Goal: Information Seeking & Learning: Learn about a topic

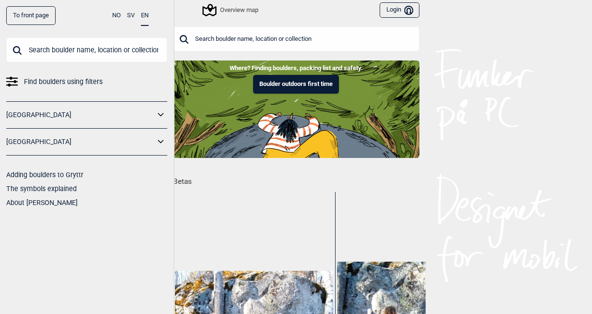
click at [222, 43] on input "text" at bounding box center [296, 38] width 247 height 25
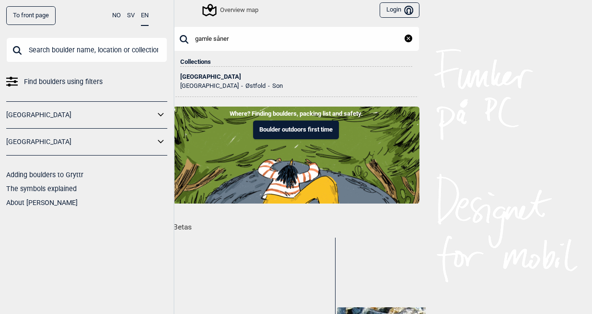
type input "gamle såner"
click at [222, 77] on div "[GEOGRAPHIC_DATA]" at bounding box center [296, 76] width 232 height 7
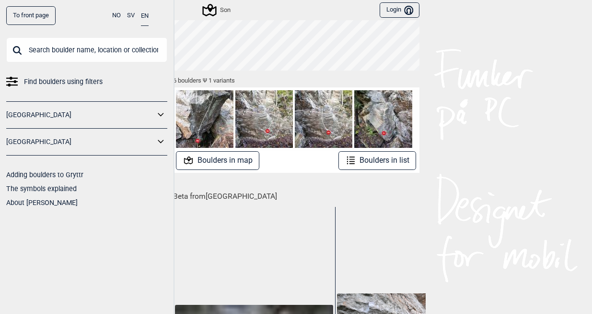
scroll to position [120, 0]
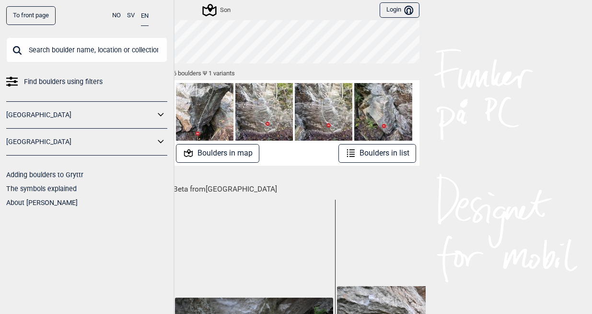
click at [247, 155] on button "Boulders in map" at bounding box center [217, 153] width 83 height 19
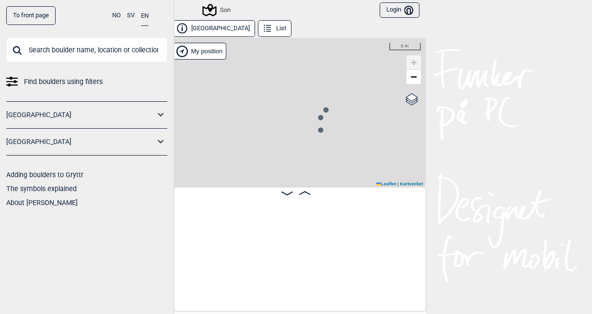
scroll to position [0, 75]
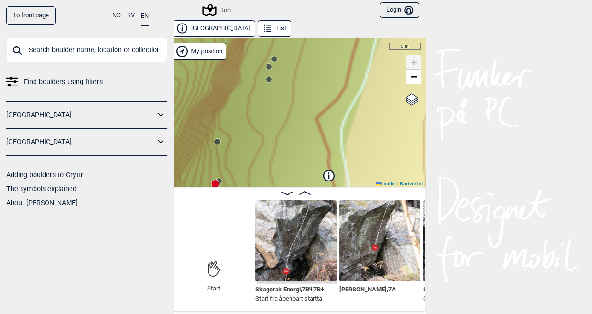
drag, startPoint x: 375, startPoint y: 129, endPoint x: 288, endPoint y: 32, distance: 129.8
click at [289, 32] on div "Gamle Såner stasjon List Son My position 5 m + − Kartverket OpenStreetMap Googl…" at bounding box center [296, 165] width 259 height 291
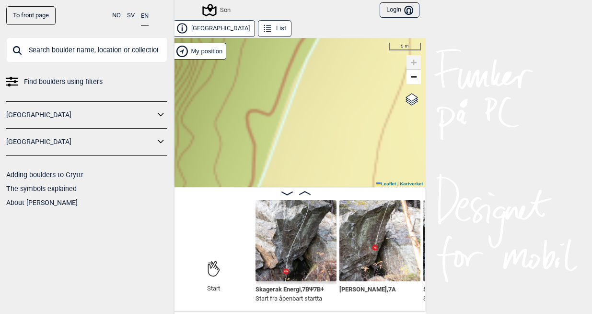
drag, startPoint x: 298, startPoint y: 136, endPoint x: 316, endPoint y: -16, distance: 153.0
click at [316, 0] on html "To front page NO SV EN Find boulders using filters [GEOGRAPHIC_DATA] [GEOGRAPHI…" at bounding box center [296, 157] width 592 height 314
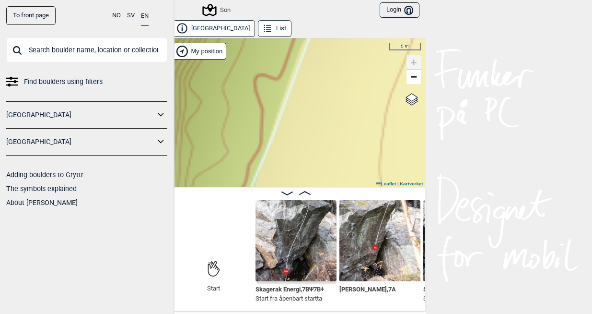
drag, startPoint x: 300, startPoint y: 93, endPoint x: 359, endPoint y: -13, distance: 121.3
click at [359, 0] on html "To front page NO SV EN Find boulders using filters [GEOGRAPHIC_DATA] [GEOGRAPHI…" at bounding box center [296, 157] width 592 height 314
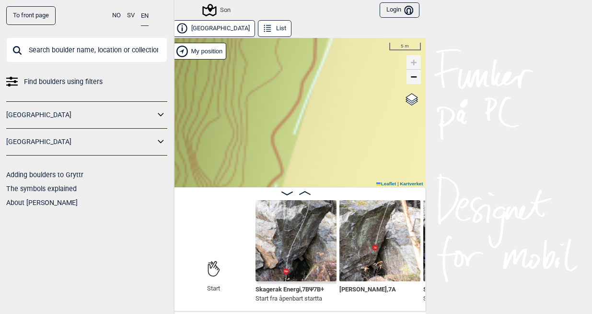
click at [412, 78] on span "−" at bounding box center [414, 77] width 6 height 12
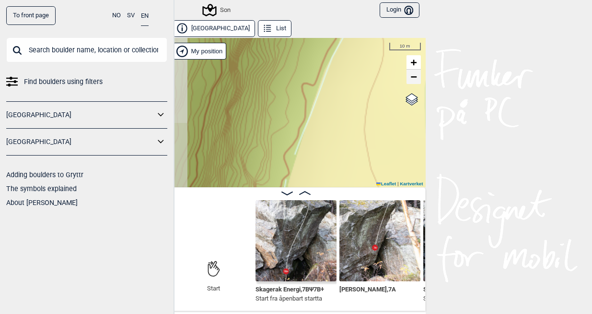
click at [412, 78] on span "−" at bounding box center [414, 77] width 6 height 12
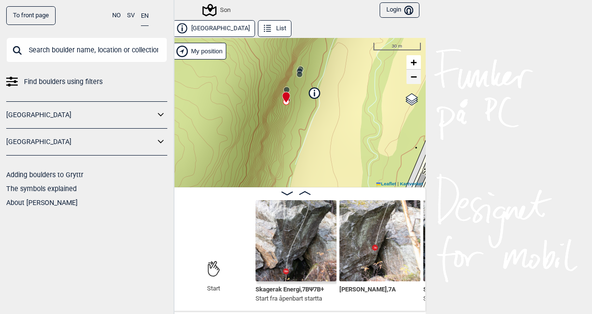
click at [414, 78] on span "−" at bounding box center [414, 77] width 6 height 12
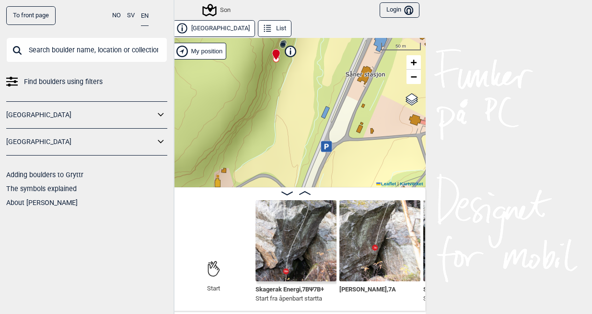
drag, startPoint x: 337, startPoint y: 144, endPoint x: 322, endPoint y: 65, distance: 80.5
click at [322, 65] on div "Son My position 50 m + − Kartverket OpenStreetMap Google satellite Leaflet | Ka…" at bounding box center [296, 112] width 259 height 149
click at [328, 142] on icon at bounding box center [326, 146] width 11 height 11
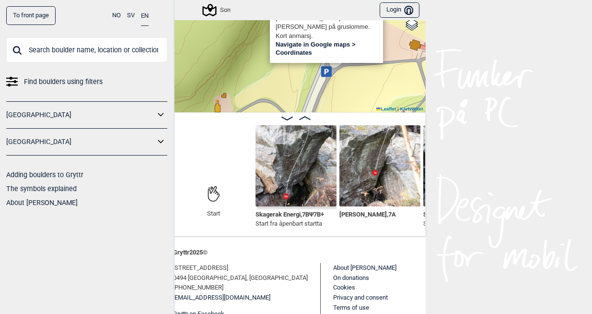
scroll to position [106, 0]
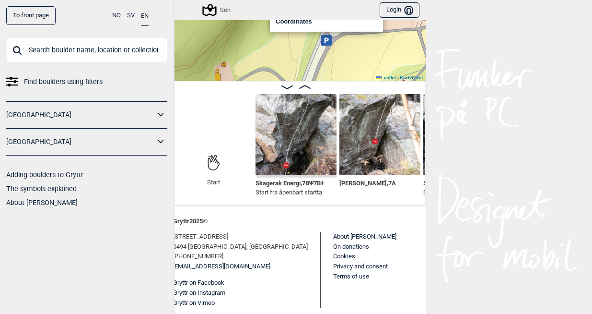
click at [188, 266] on link "[EMAIL_ADDRESS][DOMAIN_NAME]" at bounding box center [221, 266] width 97 height 10
